Goal: Task Accomplishment & Management: Use online tool/utility

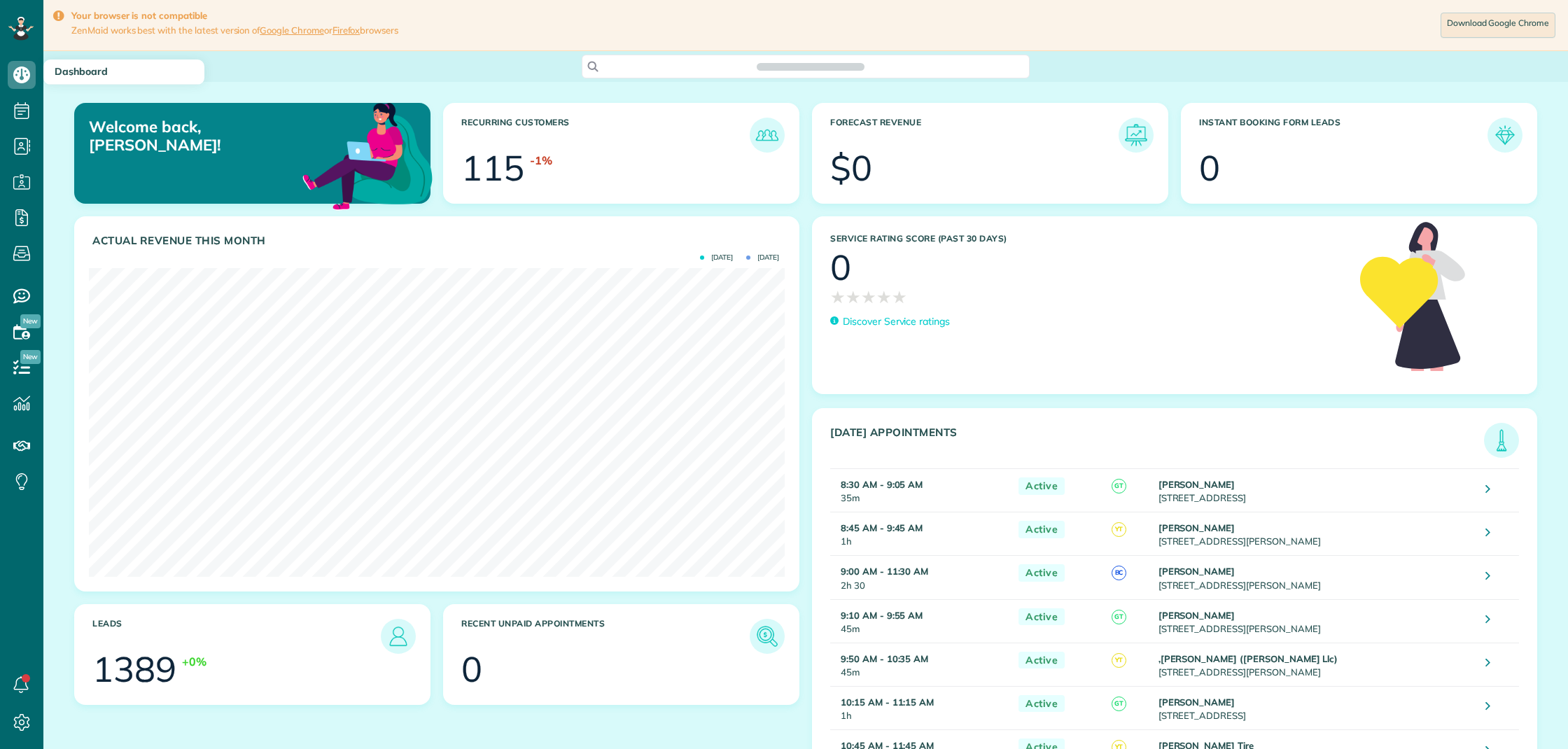
scroll to position [309, 696]
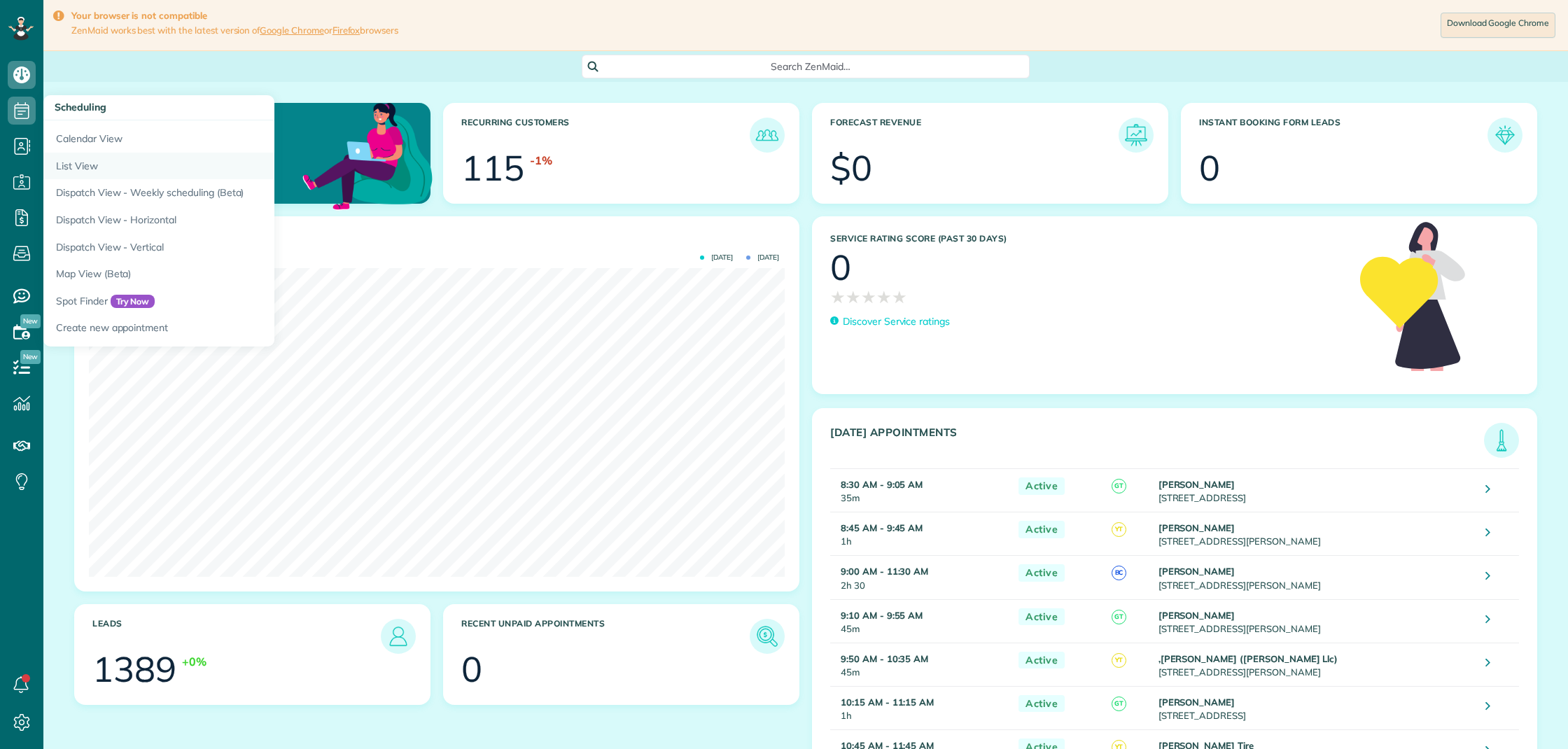
click at [77, 169] on link "List View" at bounding box center [218, 166] width 350 height 27
click at [82, 168] on link "List View" at bounding box center [218, 166] width 350 height 27
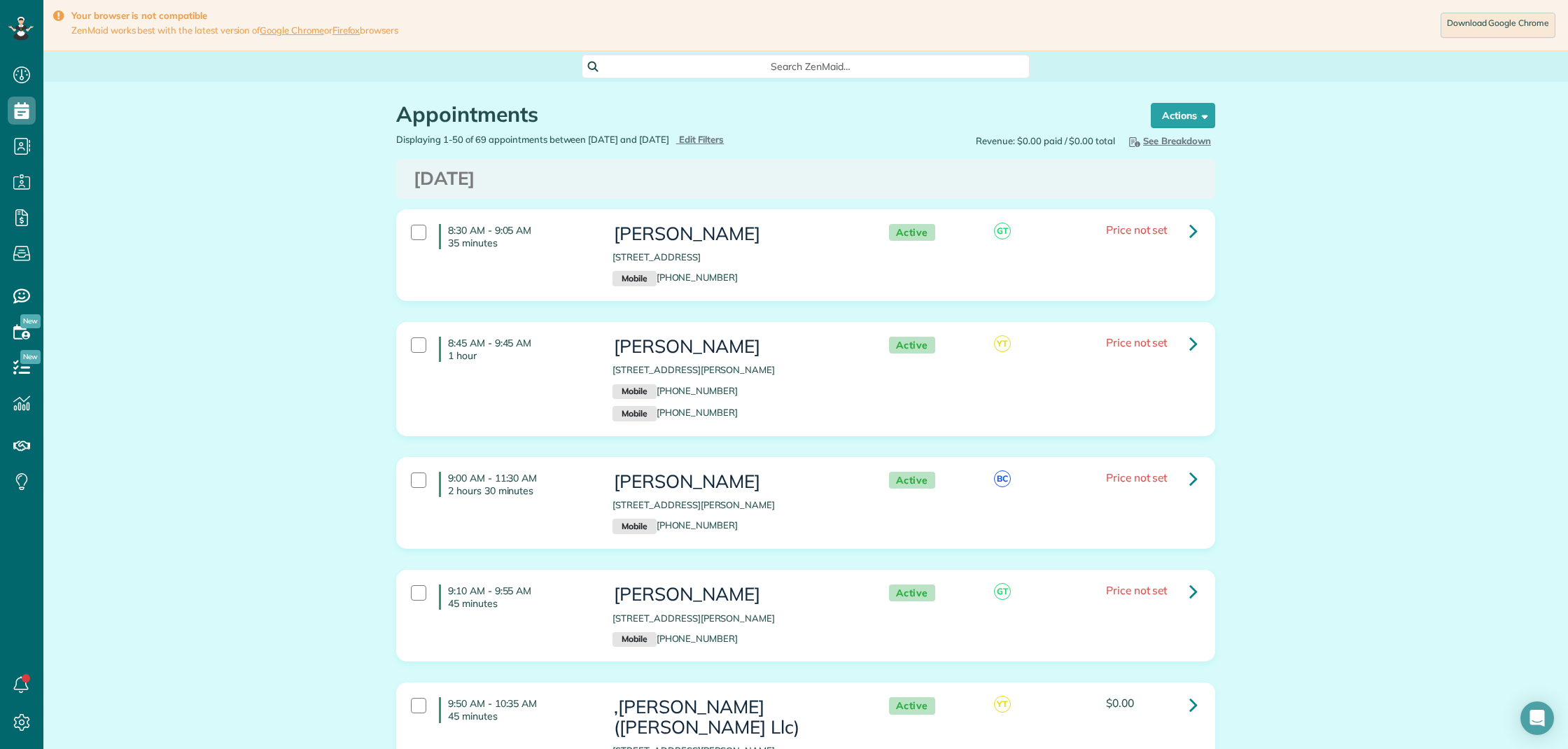
scroll to position [7, 7]
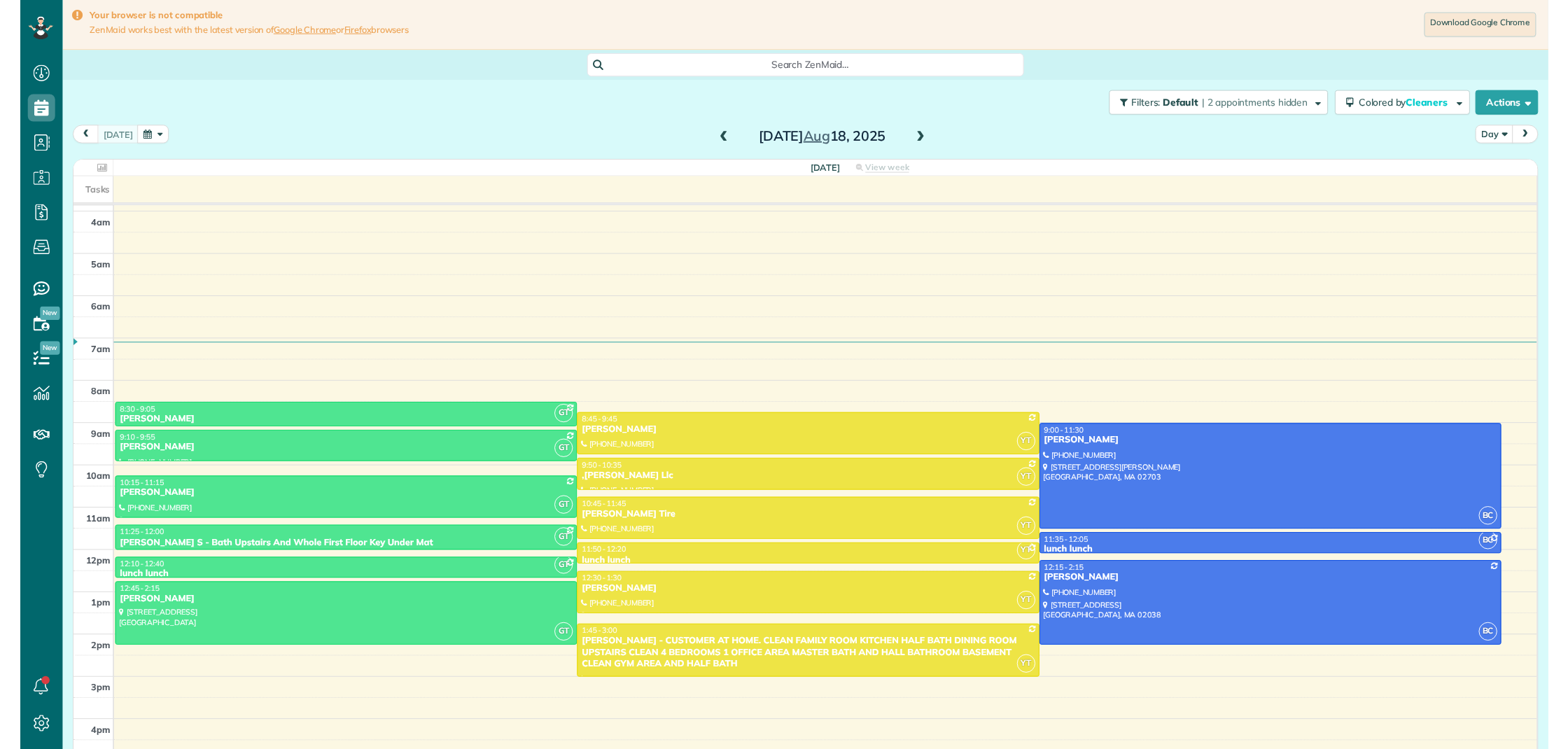
scroll to position [7, 7]
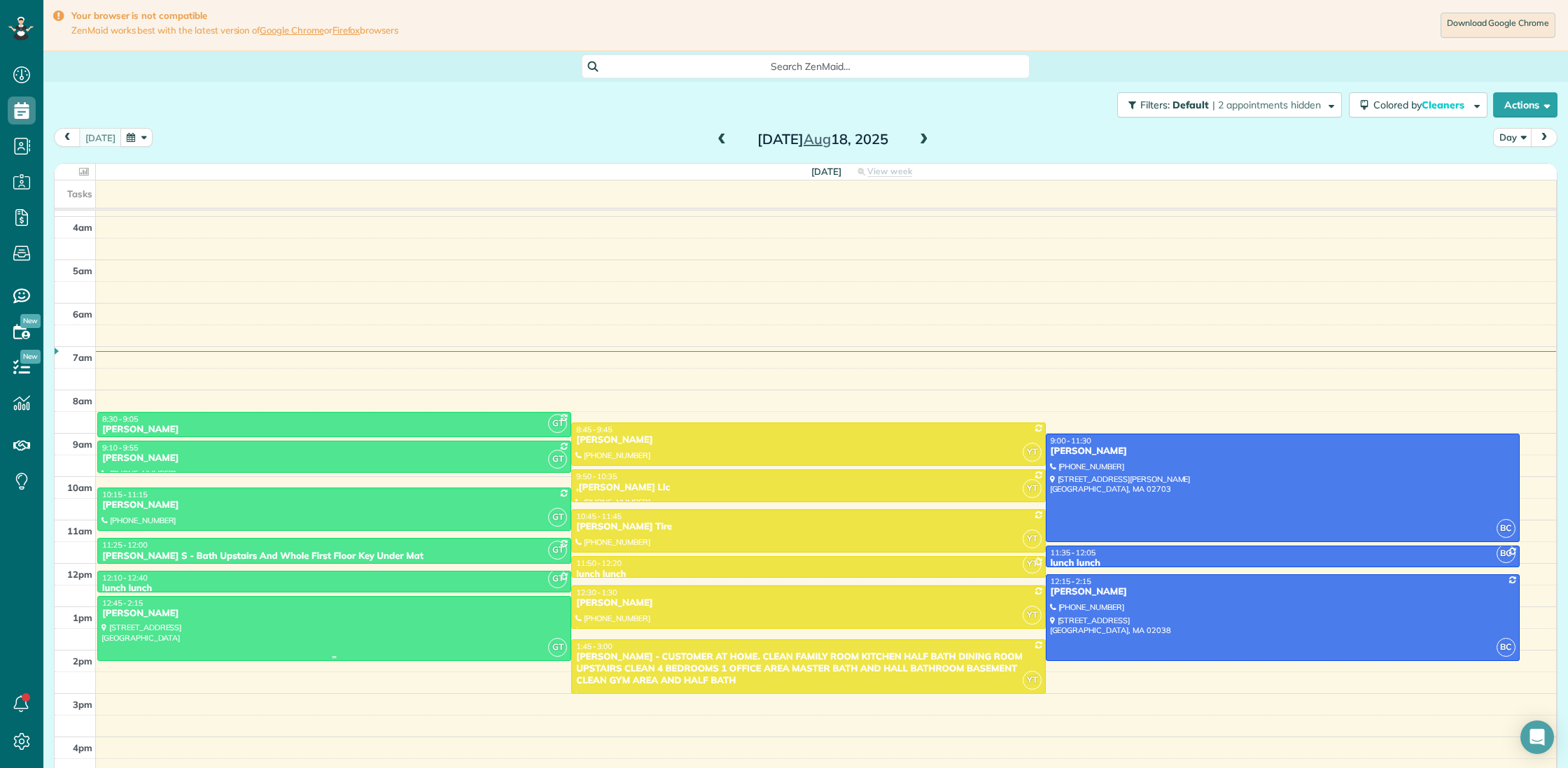
click at [143, 632] on div at bounding box center [334, 629] width 473 height 64
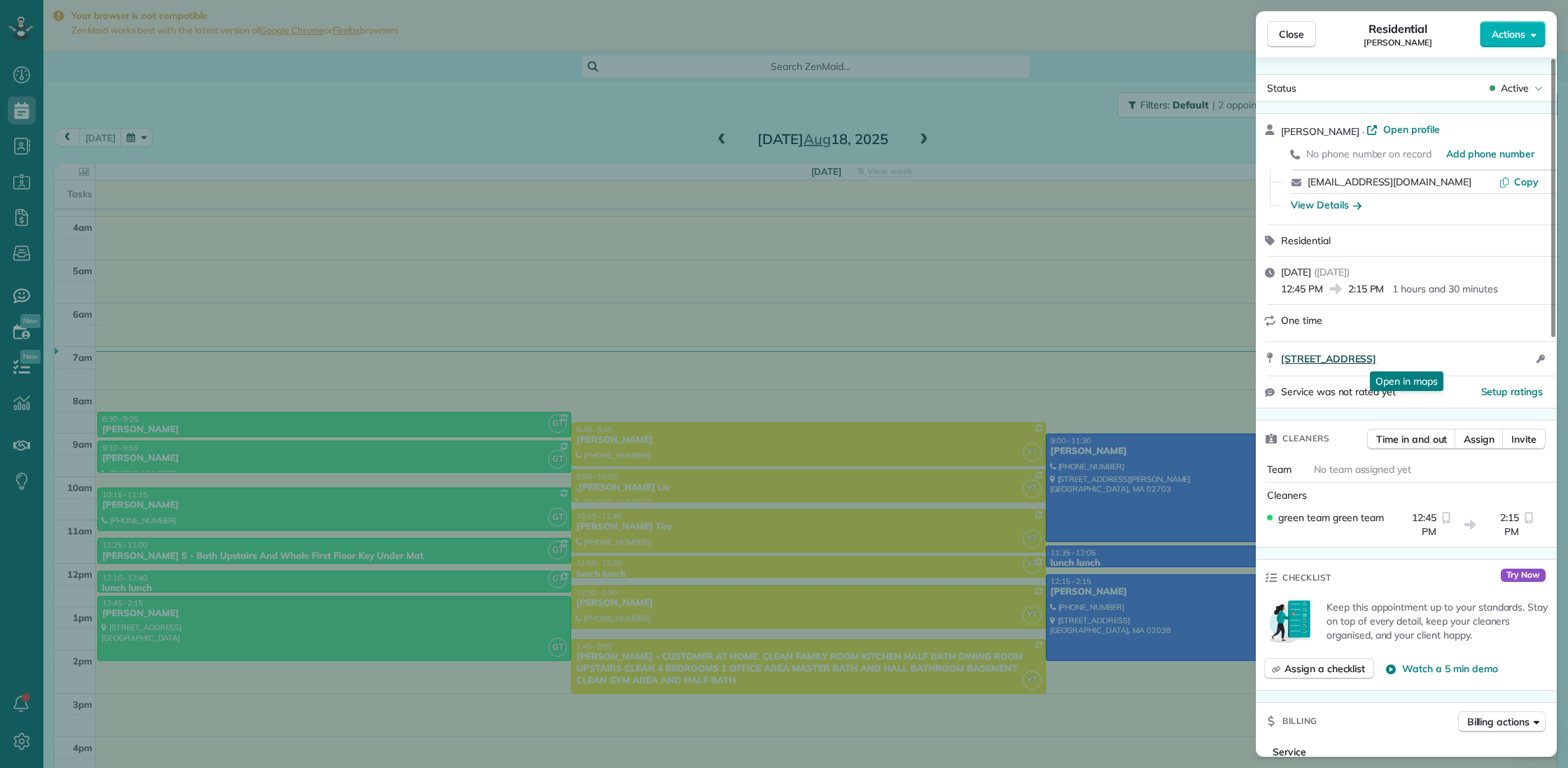
click at [1350, 363] on span "41 Arlington Road Dedham MA 02026" at bounding box center [1328, 359] width 95 height 14
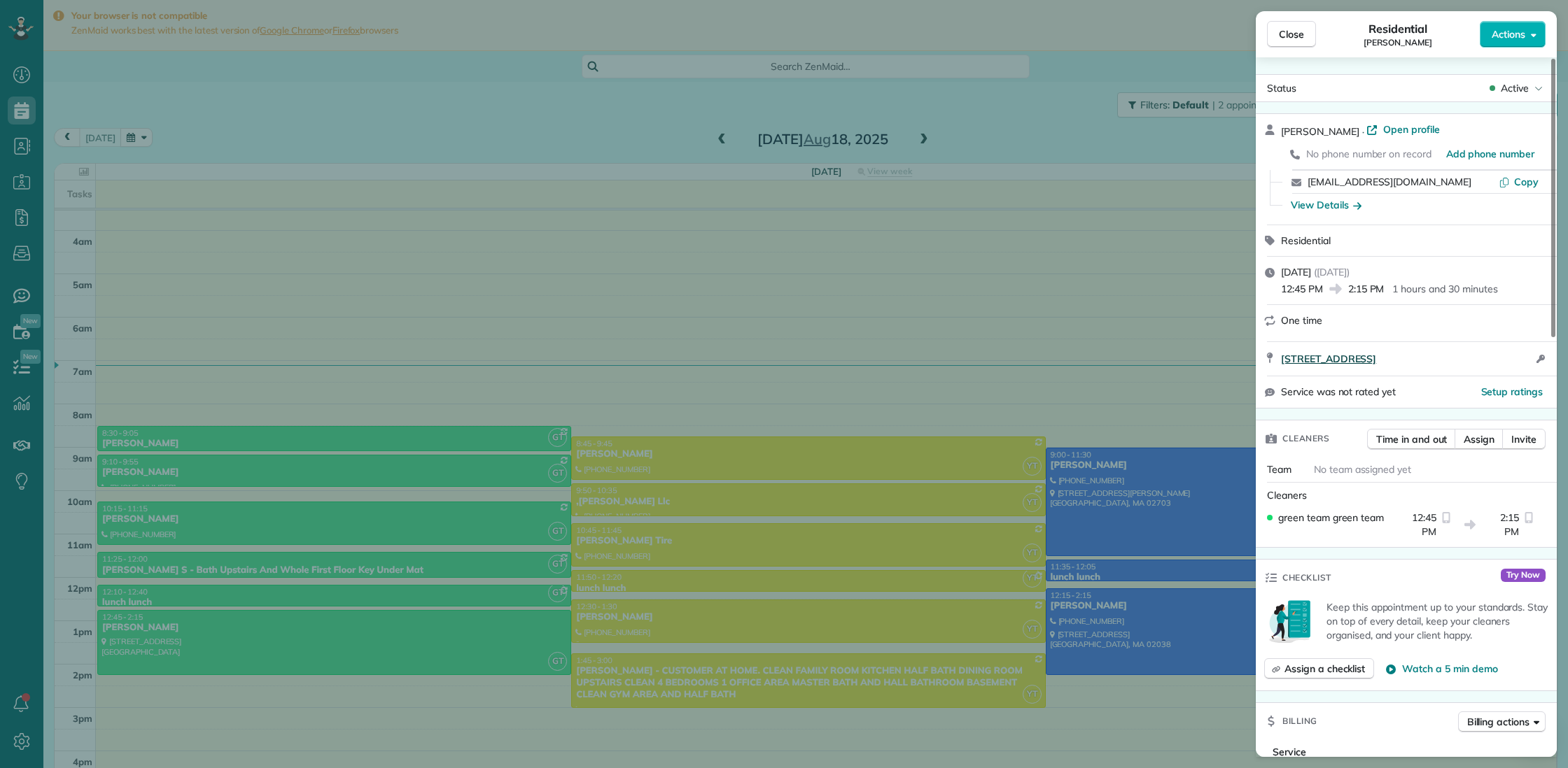
scroll to position [24, 0]
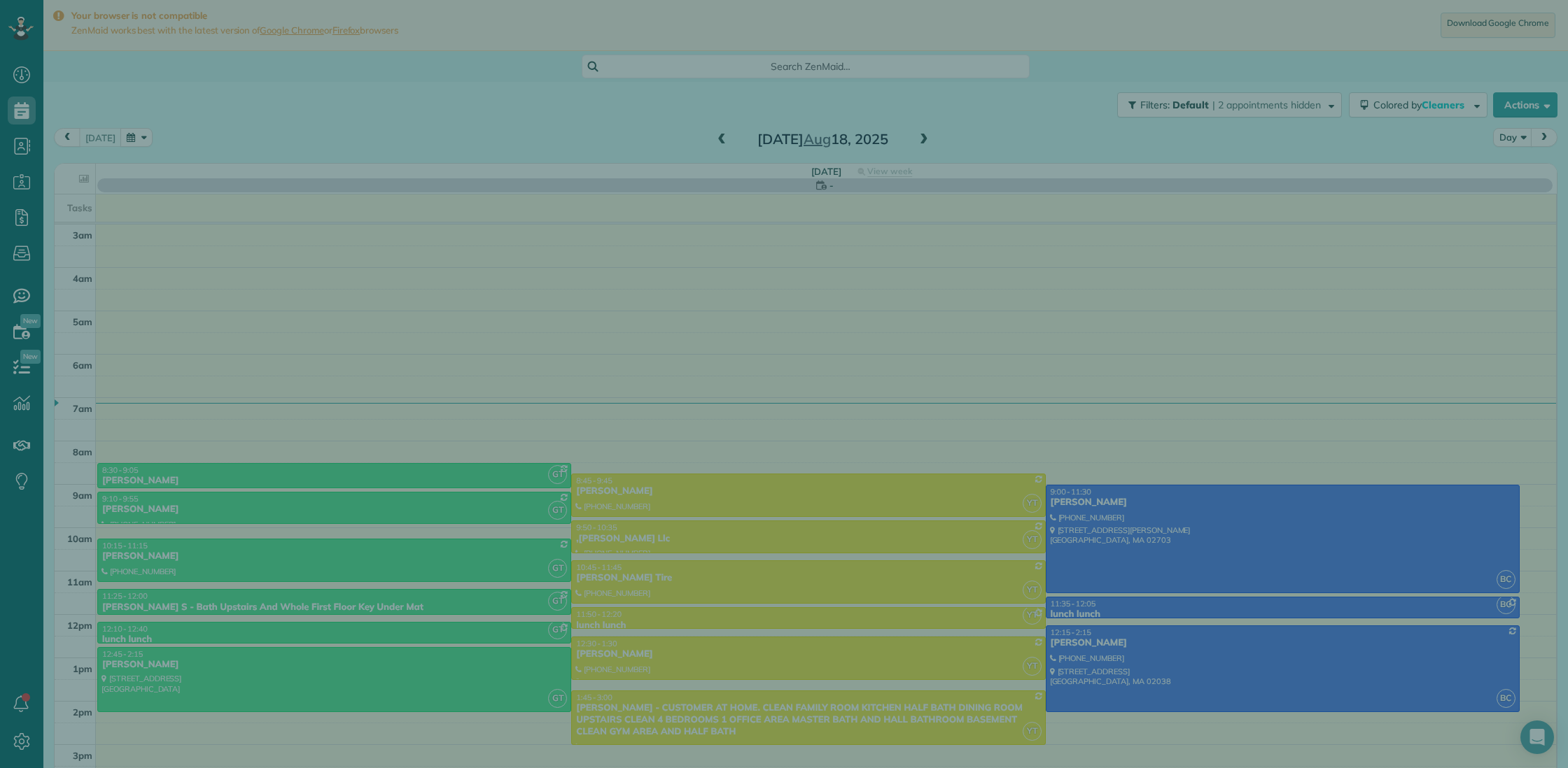
scroll to position [7, 7]
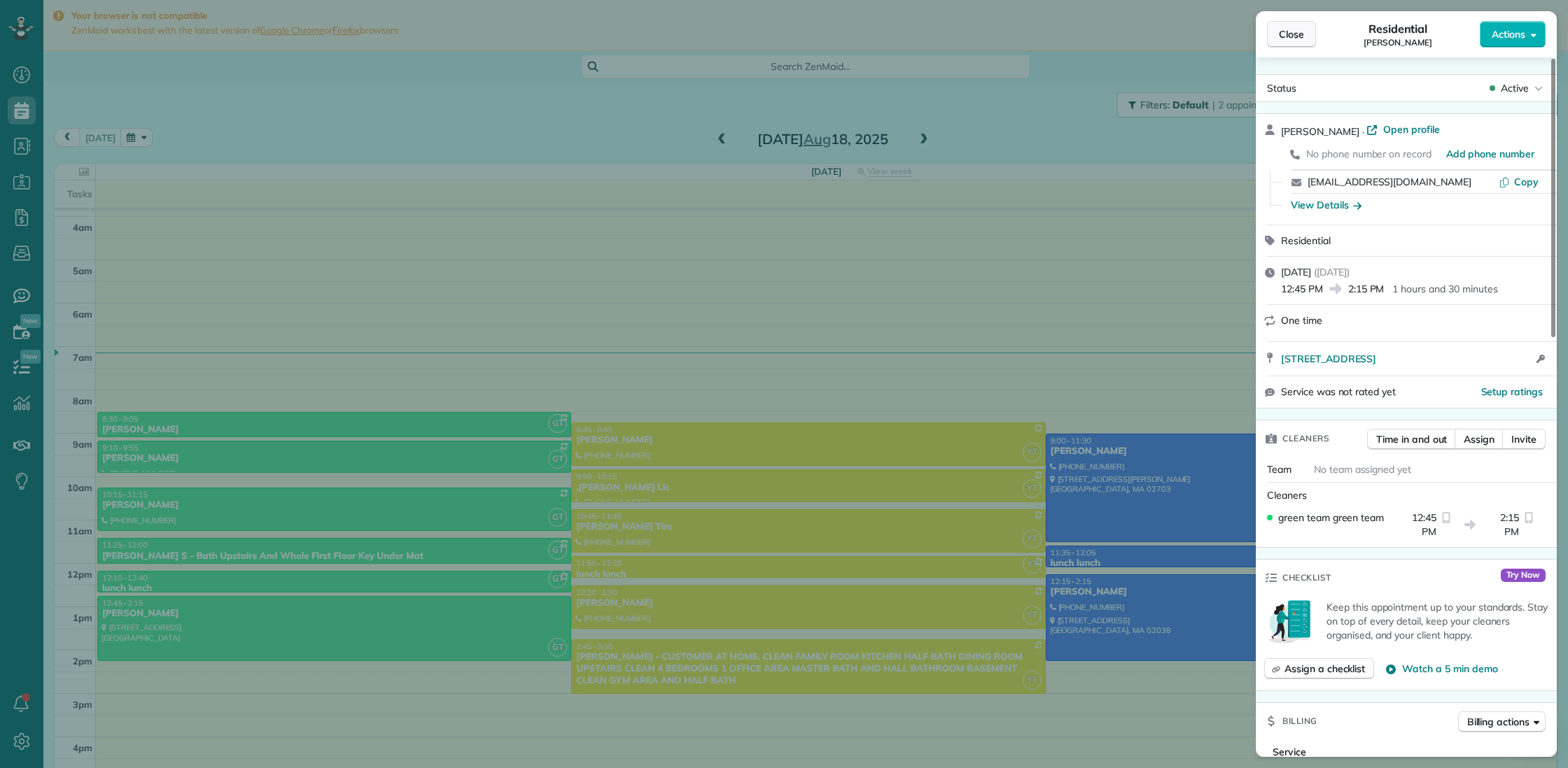
click at [1308, 34] on button "Close" at bounding box center [1292, 34] width 49 height 26
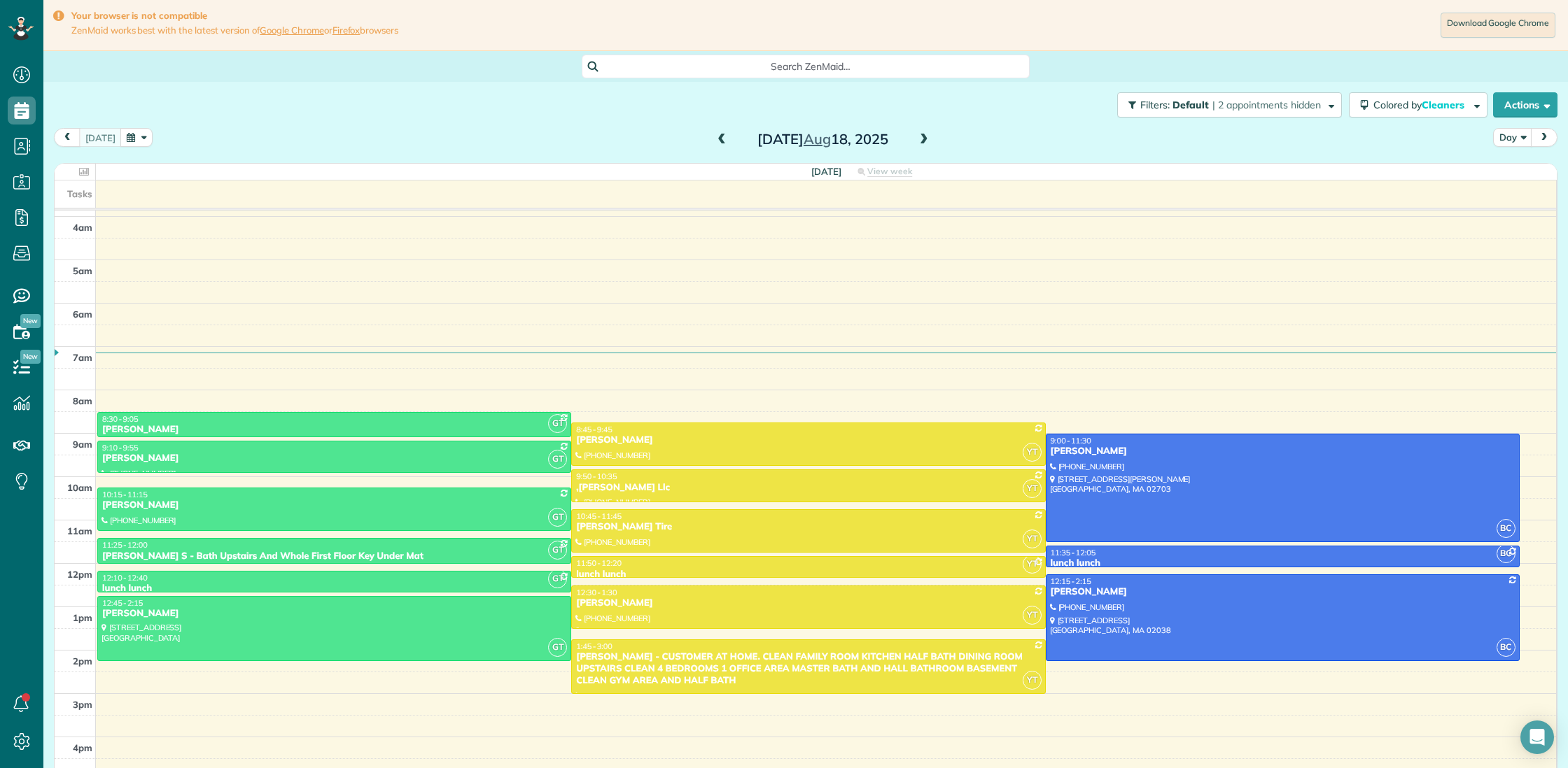
drag, startPoint x: 1223, startPoint y: 51, endPoint x: 1079, endPoint y: 46, distance: 144.1
click at [1079, 46] on main "Your browser is not compatible ZenMaid works best with the latest version of Go…" at bounding box center [805, 384] width 1525 height 768
